Goal: Book appointment/travel/reservation

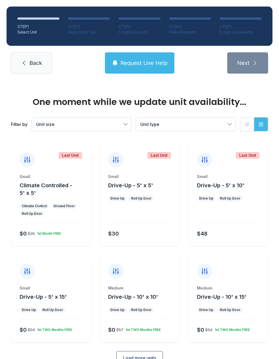
click at [45, 227] on div "Small Climate Controlled - 5' x 5' Climate Control Ground Floor Roll Up Door $0…" at bounding box center [51, 210] width 80 height 72
click at [35, 235] on div "1st Month FREE" at bounding box center [48, 232] width 26 height 7
click at [47, 207] on div "Climate Control" at bounding box center [34, 205] width 29 height 5
click at [54, 210] on ul "Climate Control Ground Floor Roll Up Door" at bounding box center [51, 209] width 62 height 13
click at [49, 223] on div "Small Climate Controlled - 5' x 5' Climate Control Ground Floor Roll Up Door $0…" at bounding box center [51, 210] width 80 height 72
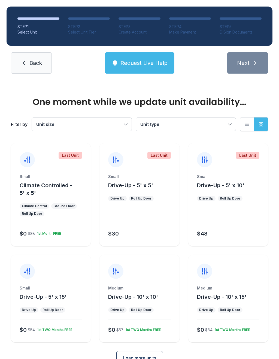
click at [48, 224] on div "Small Climate Controlled - 5' x 5' Climate Control Ground Floor Roll Up Door $0…" at bounding box center [51, 210] width 80 height 72
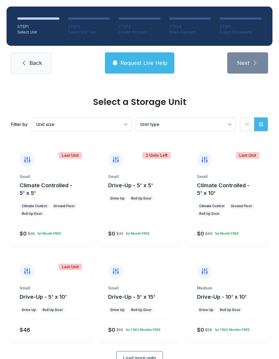
click at [48, 219] on div "Small Climate Controlled - 5' x 5' Climate Control Ground Floor Roll Up Door $0…" at bounding box center [51, 210] width 80 height 72
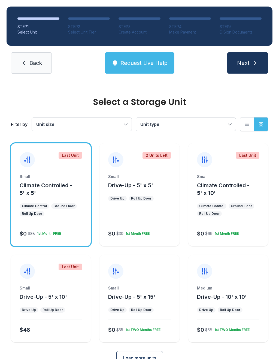
click at [241, 61] on span "Next" at bounding box center [243, 63] width 13 height 8
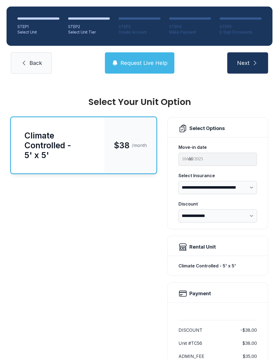
click at [247, 60] on span "Next" at bounding box center [243, 63] width 13 height 8
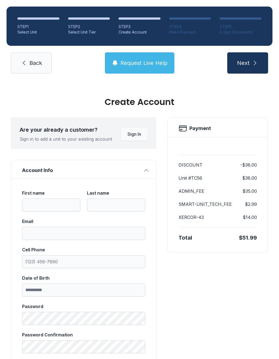
click at [38, 61] on span "Back" at bounding box center [35, 63] width 13 height 8
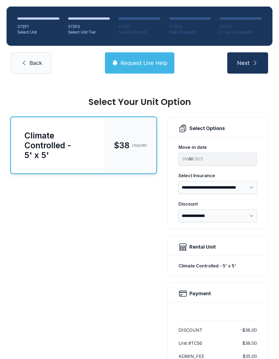
click at [35, 65] on span "Back" at bounding box center [35, 63] width 13 height 8
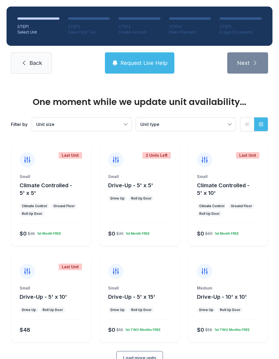
click at [34, 63] on span "Back" at bounding box center [35, 63] width 13 height 8
